Goal: Transaction & Acquisition: Purchase product/service

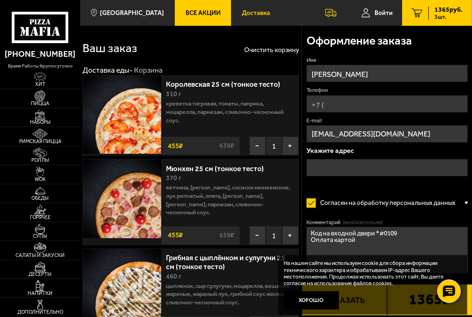
click at [263, 11] on span "Доставка" at bounding box center [256, 13] width 28 height 7
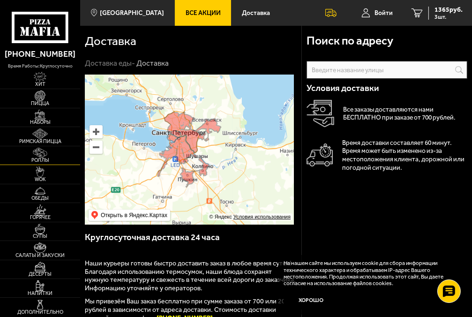
click at [42, 153] on img at bounding box center [39, 153] width 19 height 10
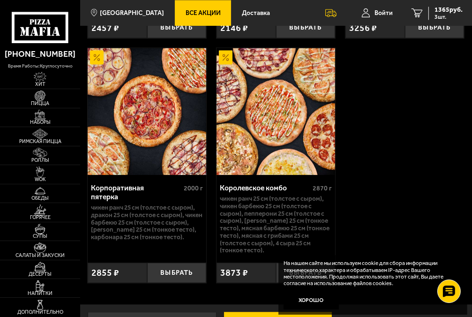
scroll to position [1323, 0]
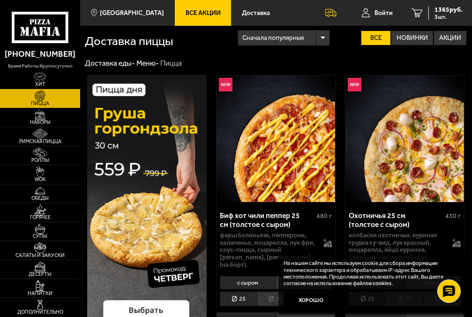
click at [437, 9] on span "1365 руб." at bounding box center [448, 10] width 28 height 7
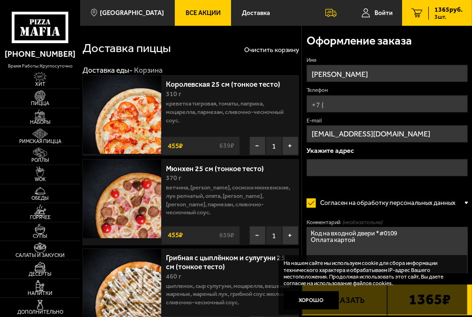
type input "[STREET_ADDRESS]"
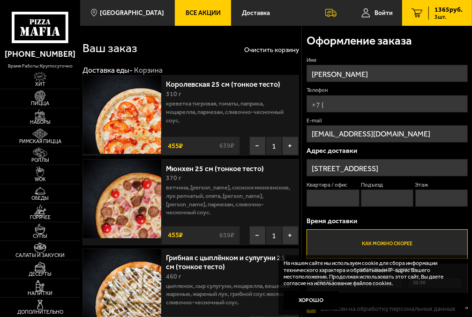
click at [440, 8] on span "1365 руб." at bounding box center [448, 10] width 28 height 7
click at [437, 9] on span "1365 руб." at bounding box center [448, 10] width 28 height 7
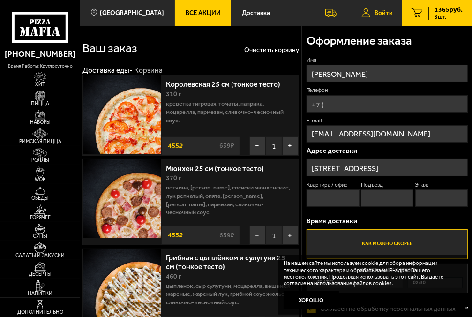
click at [395, 22] on link "Войти" at bounding box center [377, 13] width 50 height 26
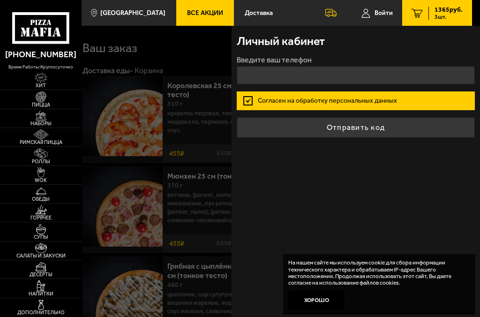
type input "+7 ( ) - -"
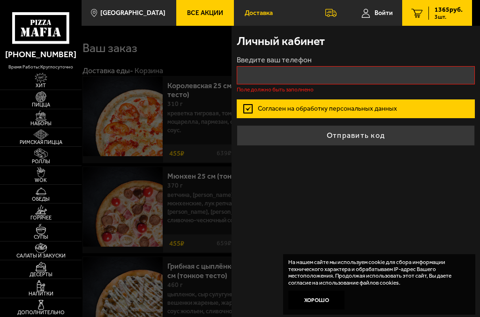
click at [252, 12] on span "Доставка" at bounding box center [259, 13] width 28 height 7
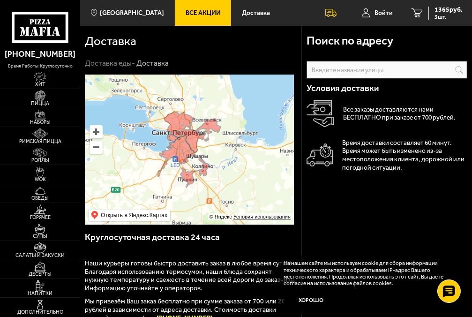
click at [0, 0] on input "text" at bounding box center [0, 0] width 0 height 0
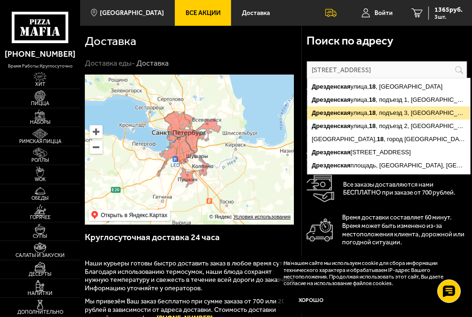
click at [400, 113] on ymaps "[STREET_ADDRESS]" at bounding box center [388, 112] width 163 height 13
type input "[STREET_ADDRESS]"
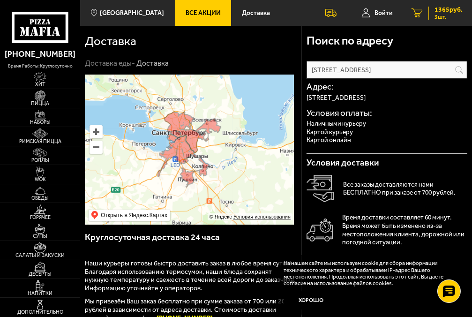
click at [449, 11] on span "1365 руб." at bounding box center [448, 10] width 28 height 7
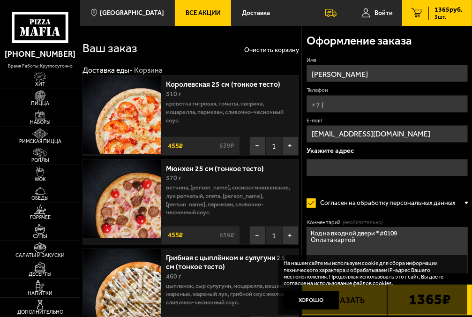
type input "[STREET_ADDRESS]"
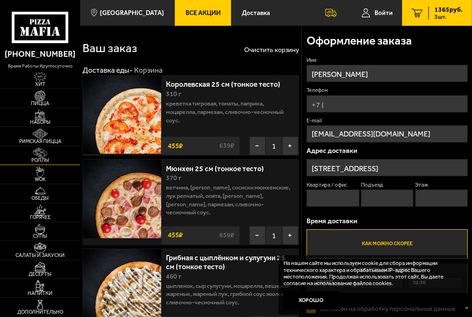
click at [46, 155] on img at bounding box center [39, 153] width 19 height 10
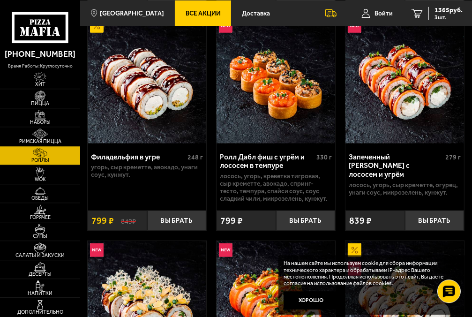
scroll to position [566, 0]
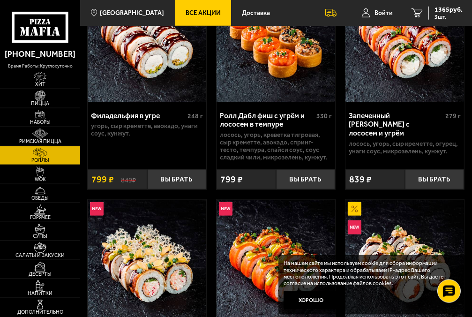
click at [394, 118] on div "Запеченный [PERSON_NAME] с лососем и угрём" at bounding box center [395, 124] width 95 height 27
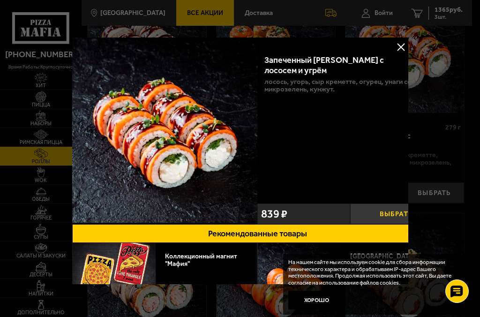
click at [384, 211] on button "Выбрать" at bounding box center [395, 213] width 93 height 21
click at [453, 161] on div at bounding box center [240, 158] width 480 height 317
